Goal: Task Accomplishment & Management: Complete application form

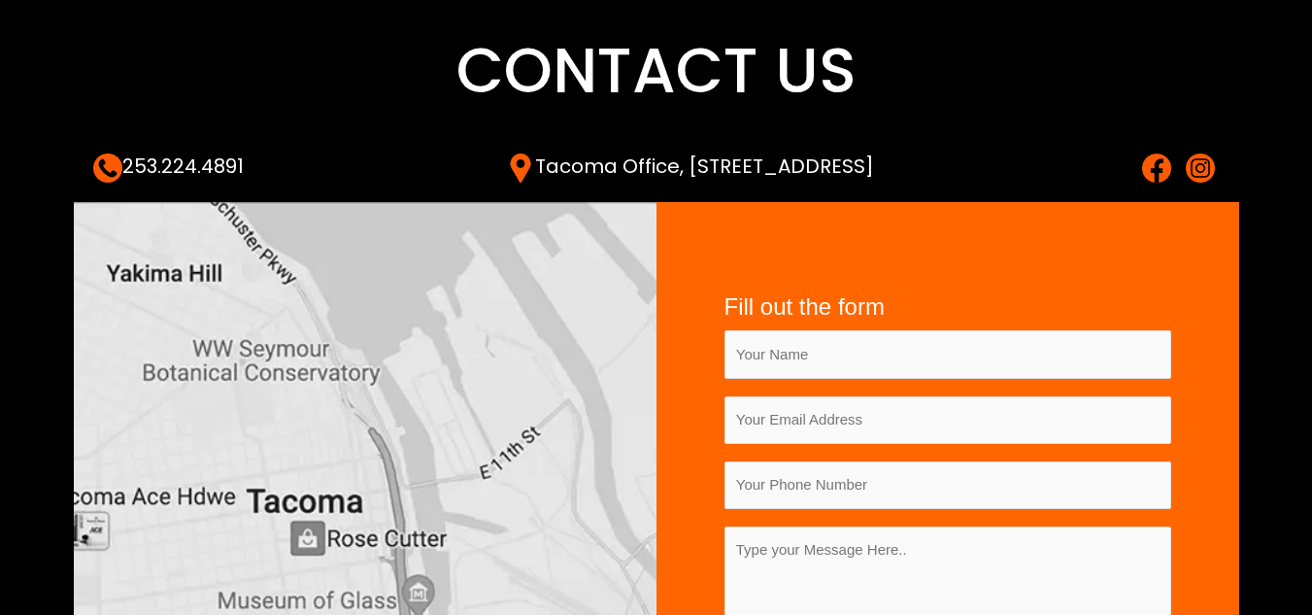
type input "[PERSON_NAME]"
type input "[EMAIL_ADDRESS][DOMAIN_NAME]"
type input "08101000979"
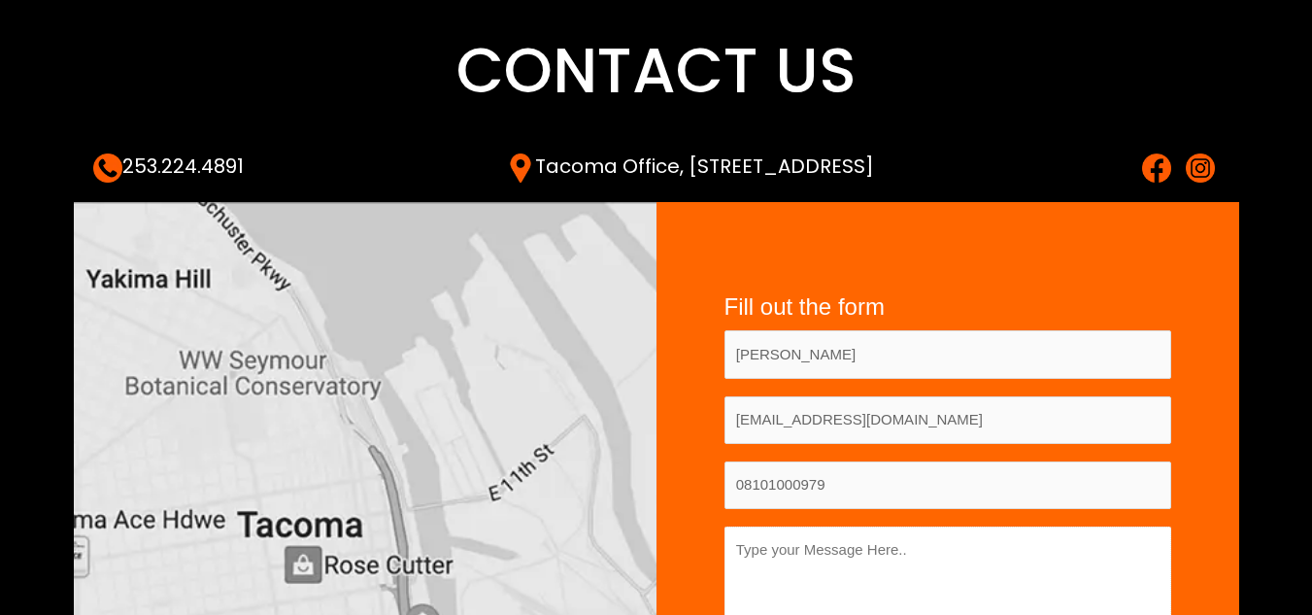
scroll to position [389, 0]
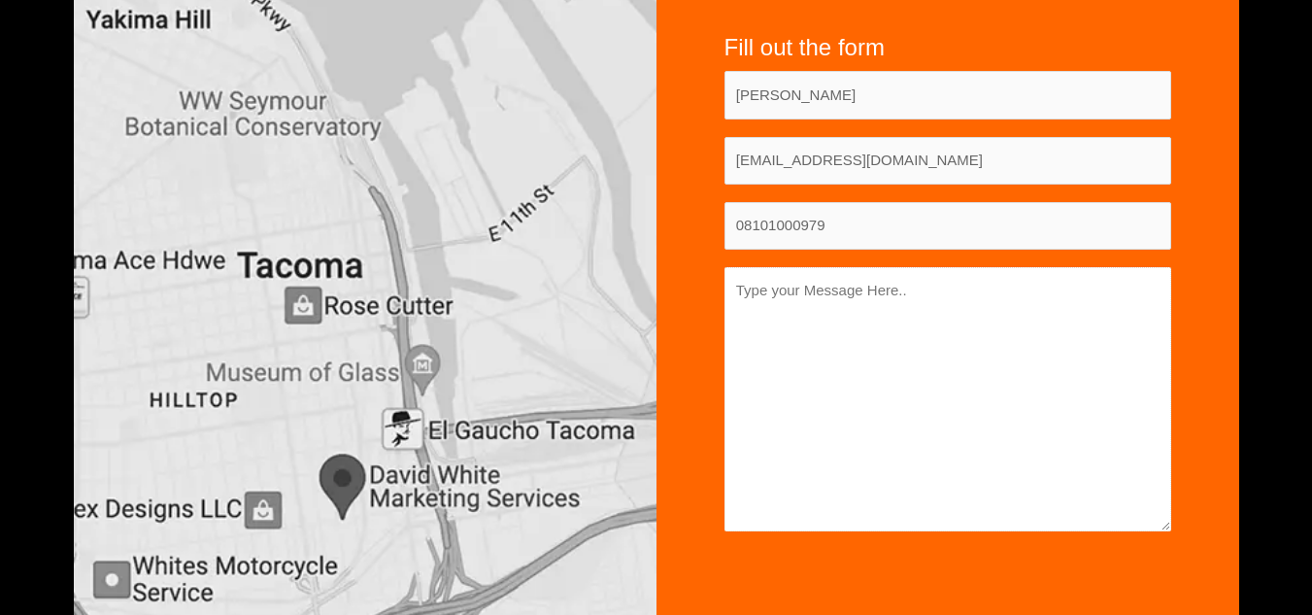
paste textarea "[PERSON_NAME][EMAIL_ADDRESS][DOMAIN_NAME]"
type textarea "[PERSON_NAME][EMAIL_ADDRESS][DOMAIN_NAME]"
click at [799, 97] on input "[PERSON_NAME]" at bounding box center [948, 95] width 447 height 48
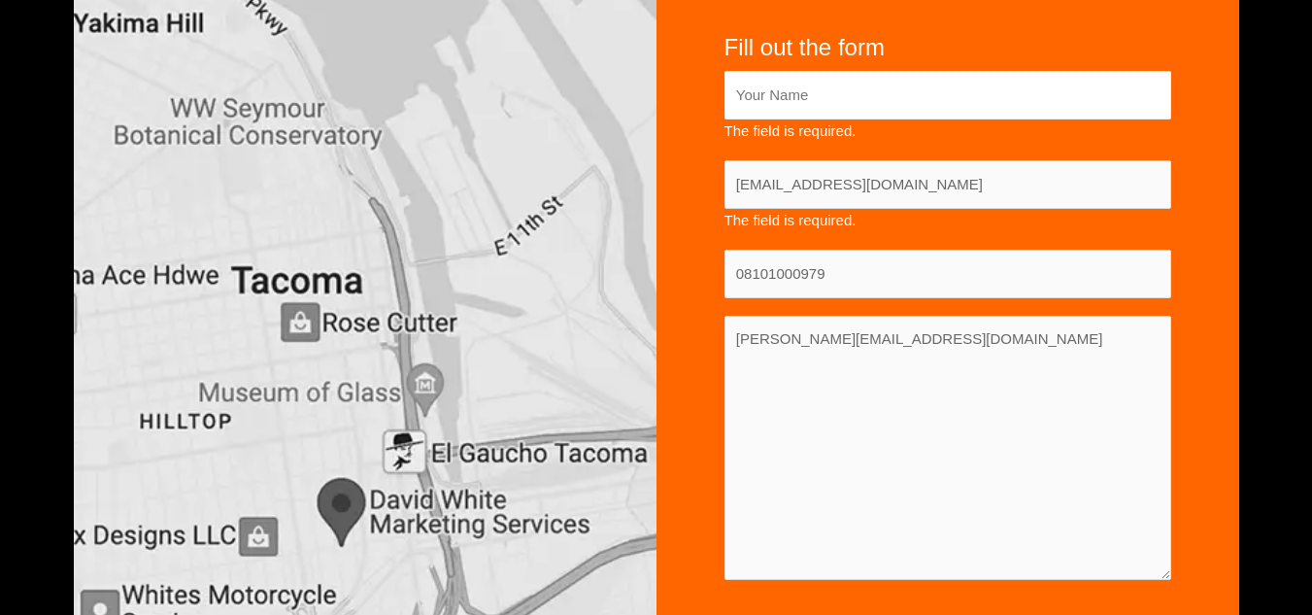
type input "[PERSON_NAME]"
type input "[EMAIL_ADDRESS][DOMAIN_NAME]"
type input "08101000979"
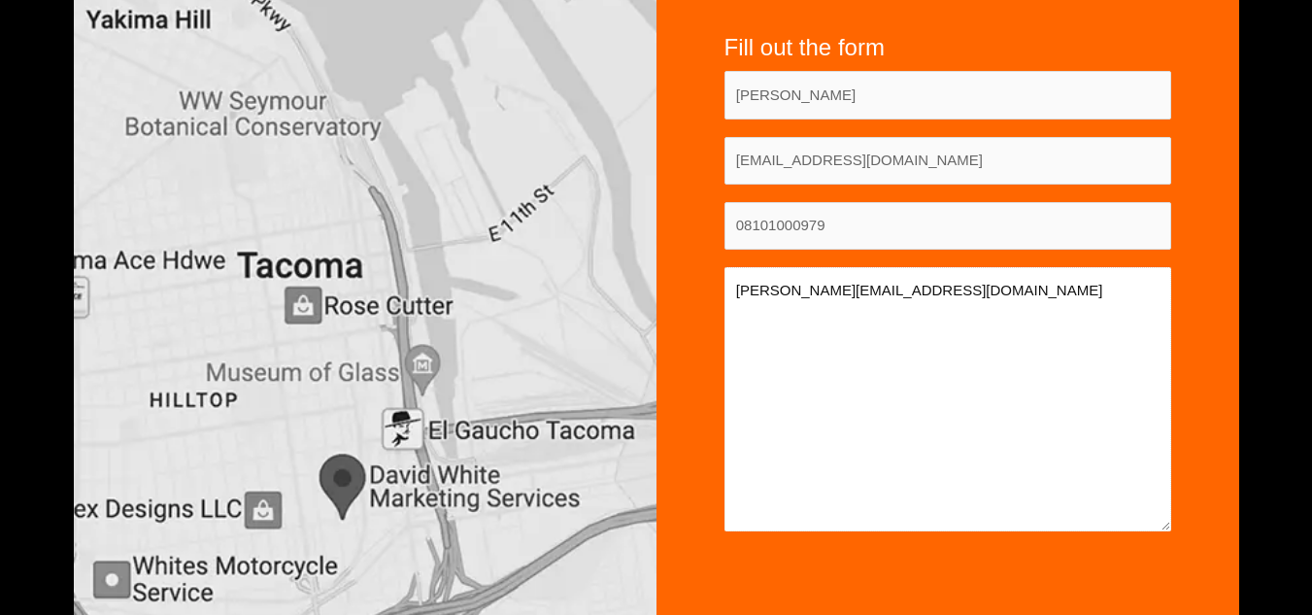
click at [834, 313] on textarea "[PERSON_NAME][EMAIL_ADDRESS][DOMAIN_NAME]" at bounding box center [948, 399] width 447 height 264
click at [795, 335] on textarea "Contact form" at bounding box center [948, 399] width 447 height 264
paste textarea "Hello, I hope you are well and happy. I am an SEO Guest Post Outreach Service P…"
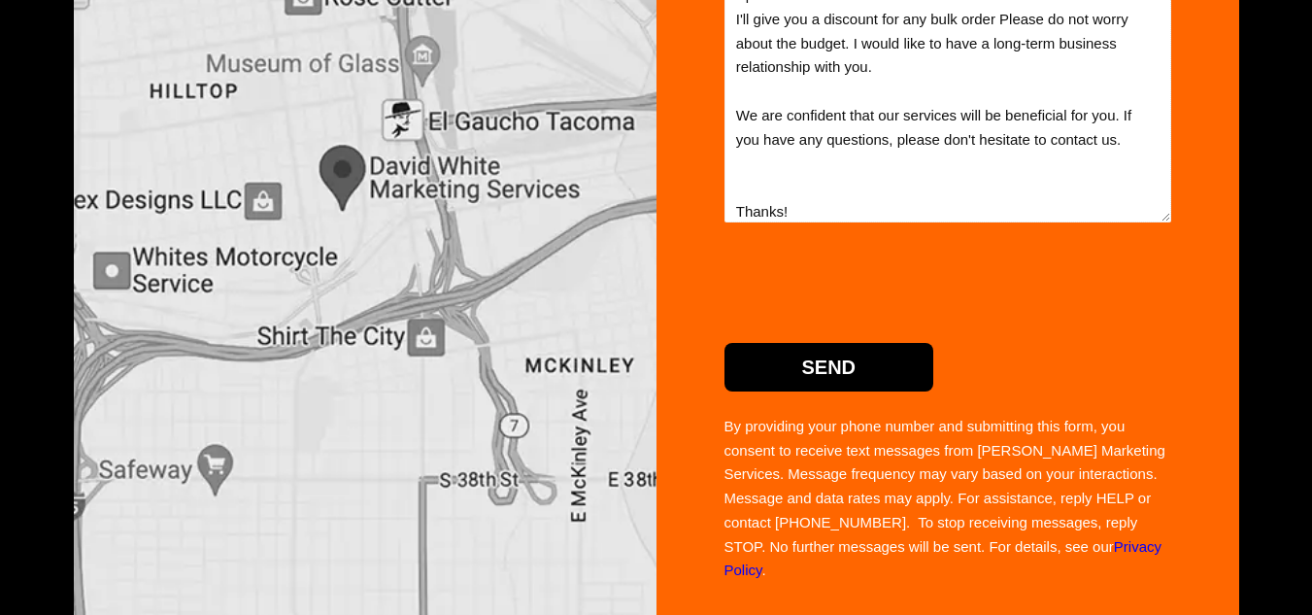
scroll to position [712, 0]
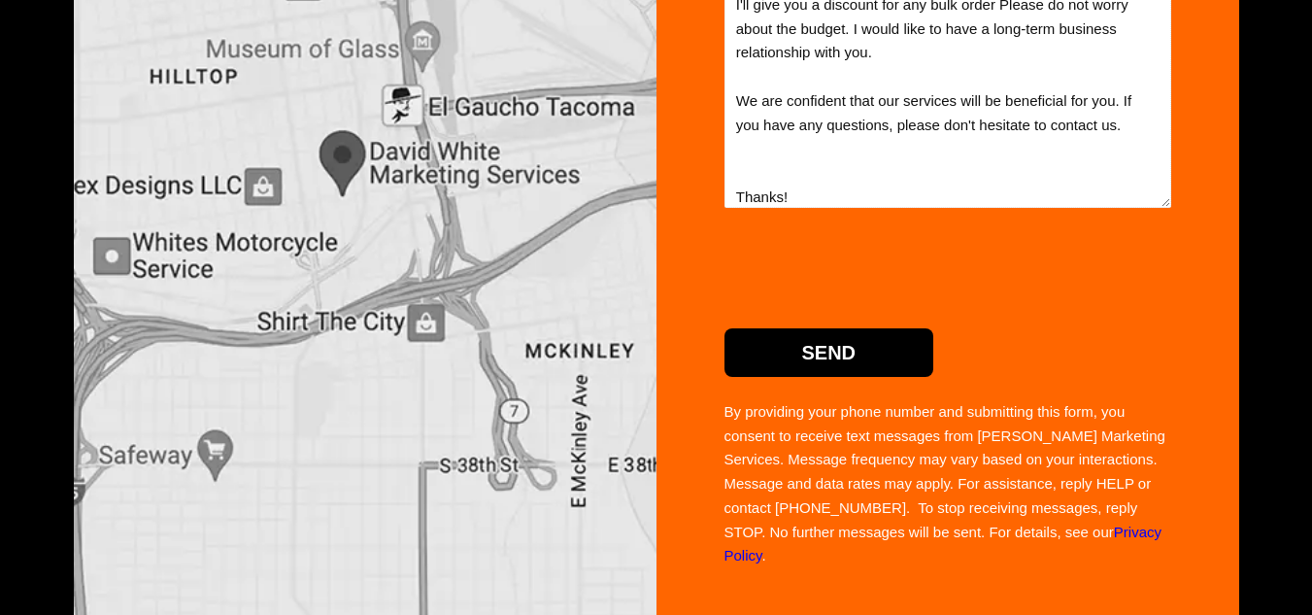
type textarea "Hello, I hope you are well and happy. I am an SEO Guest Post Outreach Service P…"
click at [835, 346] on input "Send" at bounding box center [830, 352] width 210 height 49
